Goal: Use online tool/utility: Use online tool/utility

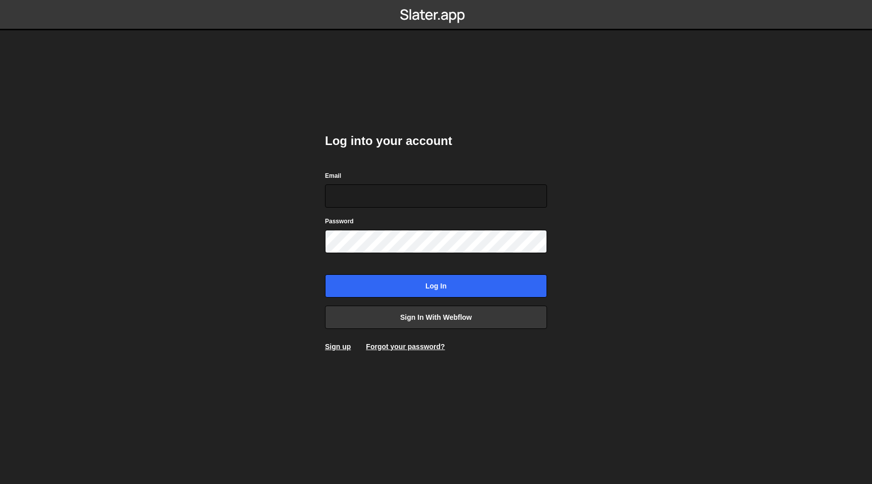
type input "[EMAIL_ADDRESS][DOMAIN_NAME]"
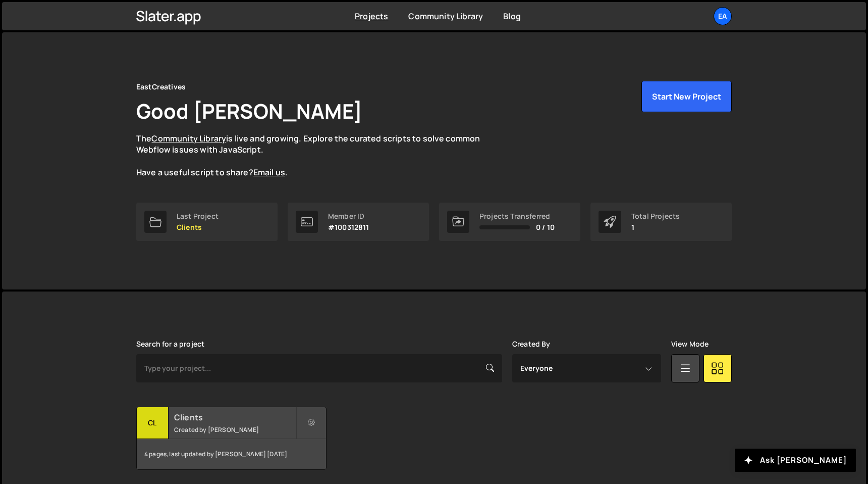
click at [244, 423] on div "Clients Created by Nick Elfvering" at bounding box center [231, 422] width 189 height 31
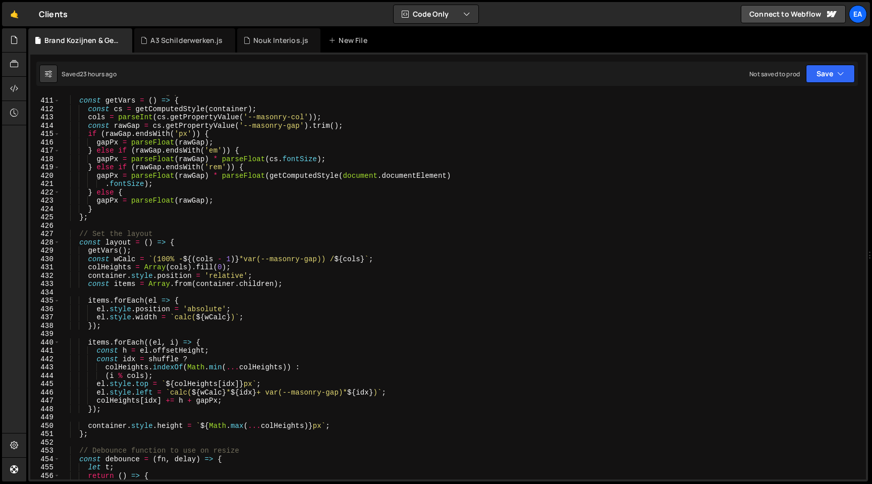
scroll to position [3752, 0]
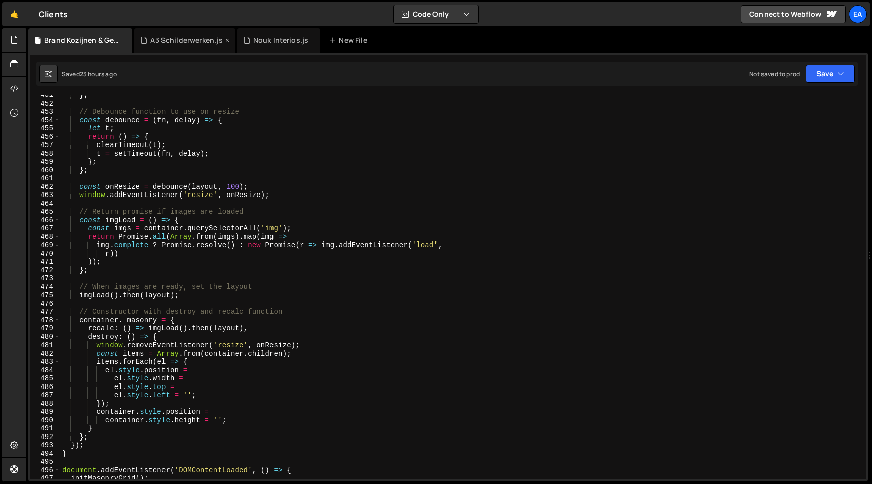
click at [226, 39] on icon at bounding box center [227, 40] width 7 height 10
click at [209, 39] on icon at bounding box center [210, 40] width 7 height 10
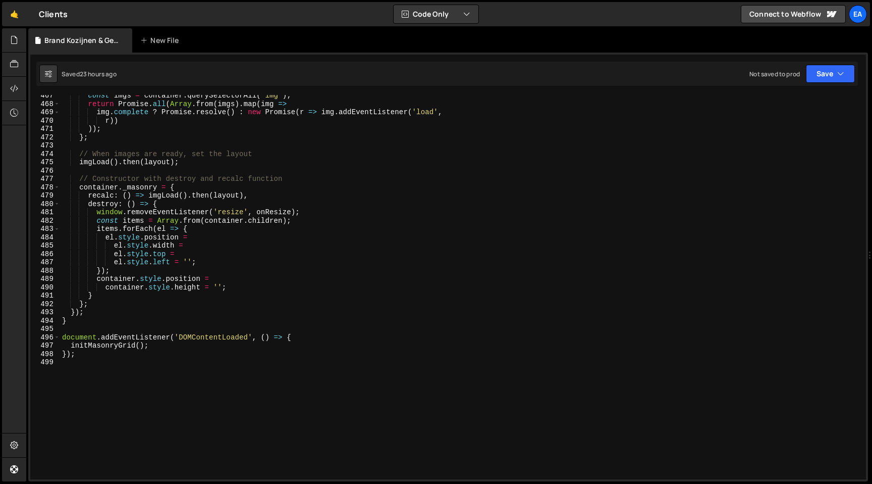
scroll to position [3960, 0]
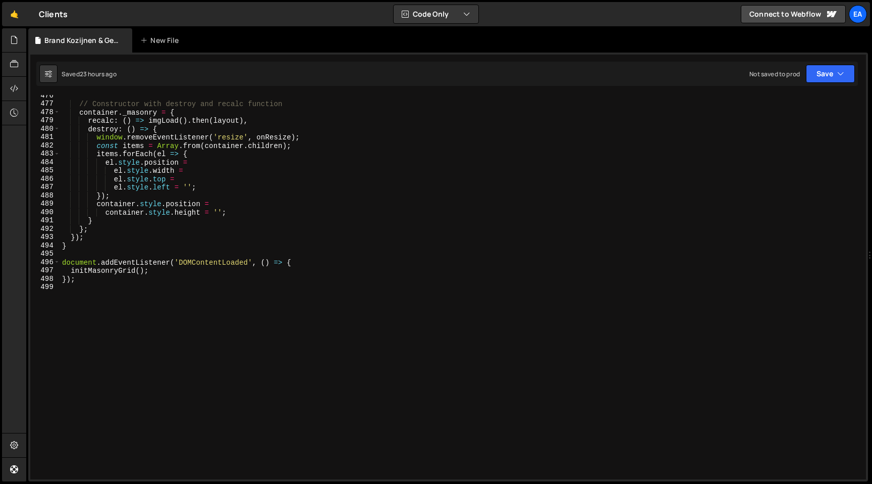
click at [183, 301] on div "// Constructor with destroy and recalc function container . _masonry = { recalc…" at bounding box center [461, 291] width 802 height 401
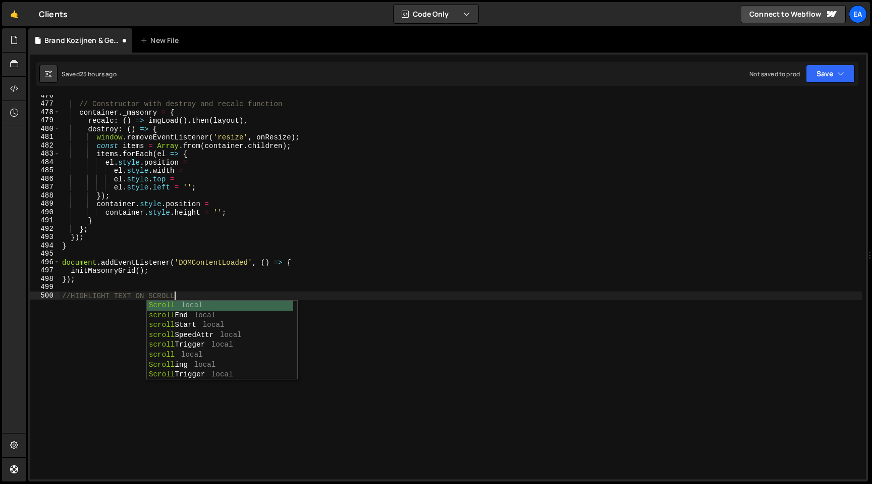
scroll to position [0, 8]
type textarea "//HIGHLIGHT TEXT ON SCROLL//"
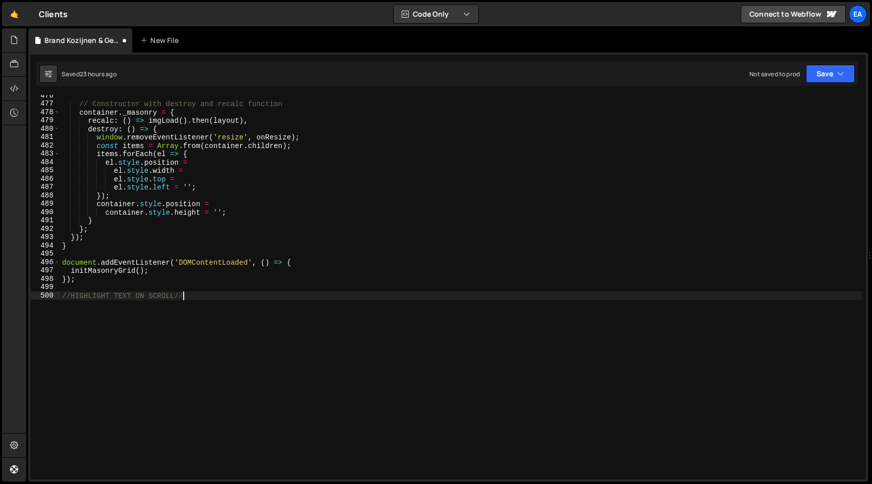
scroll to position [0, 0]
paste textarea "});"
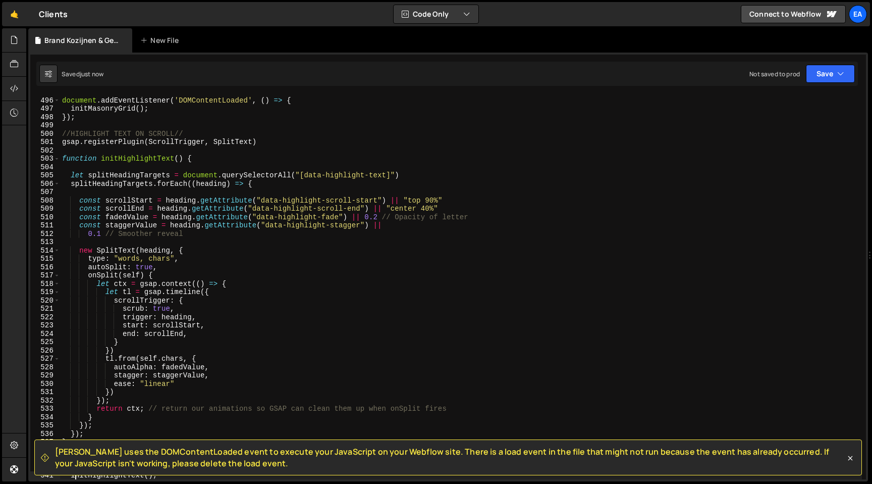
type textarea "initHighlightText();"
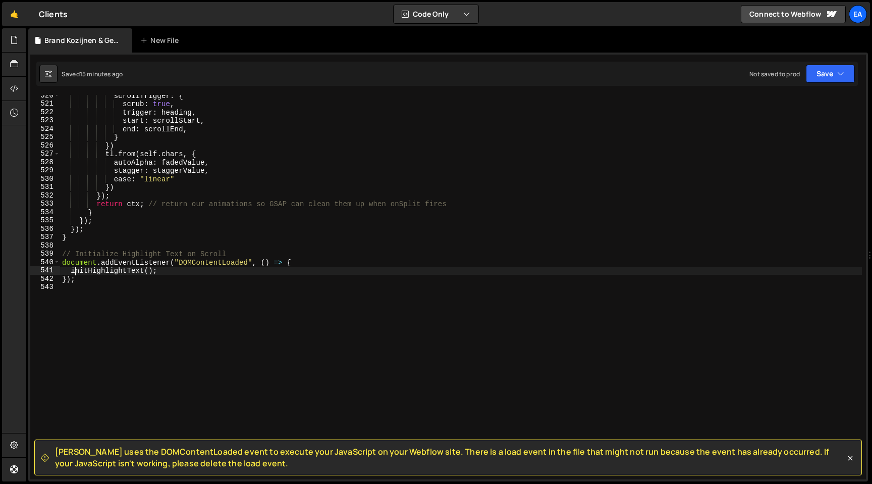
click at [207, 299] on div "scrollTrigger : { scrub : true , trigger : heading , start : scrollStart , end …" at bounding box center [461, 291] width 802 height 401
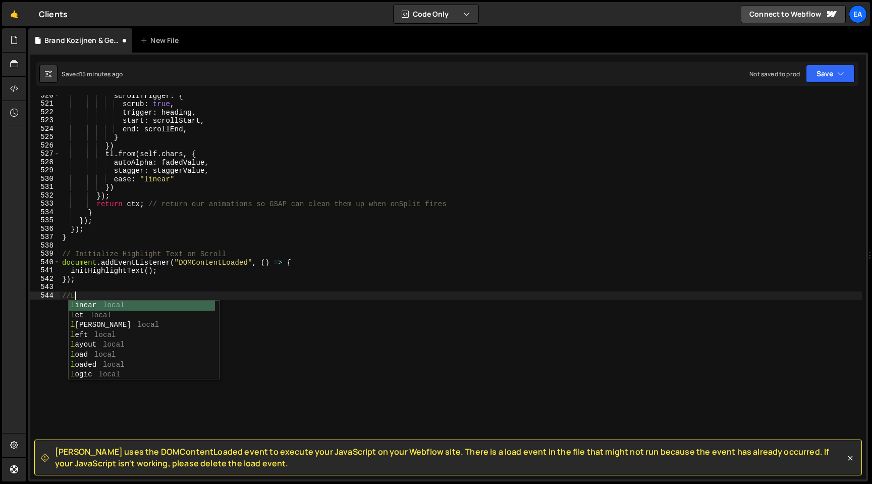
scroll to position [0, 0]
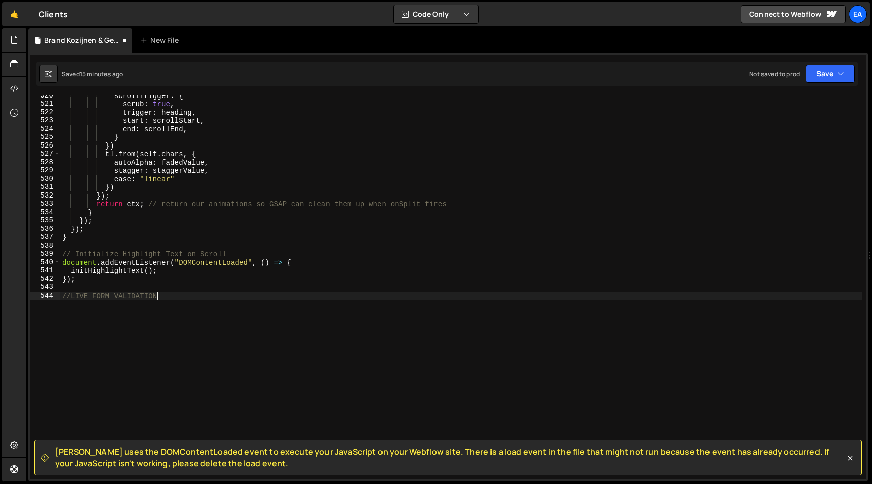
type textarea "//LIVE FORM VALIDATION//"
paste textarea "});"
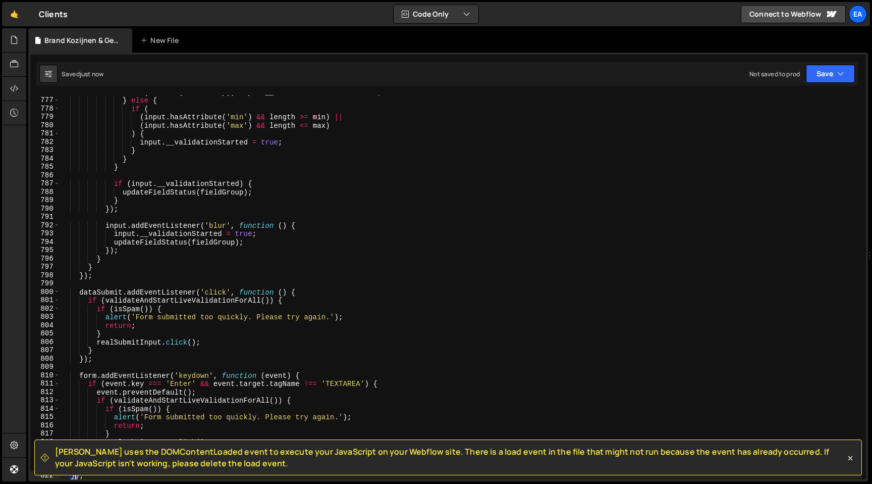
type textarea "});"
